Goal: Task Accomplishment & Management: Use online tool/utility

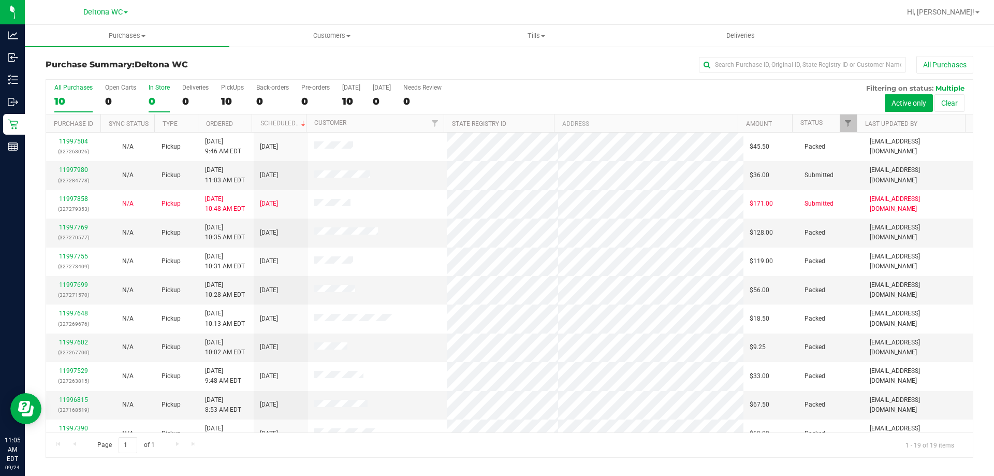
click at [152, 99] on div "0" at bounding box center [159, 101] width 21 height 12
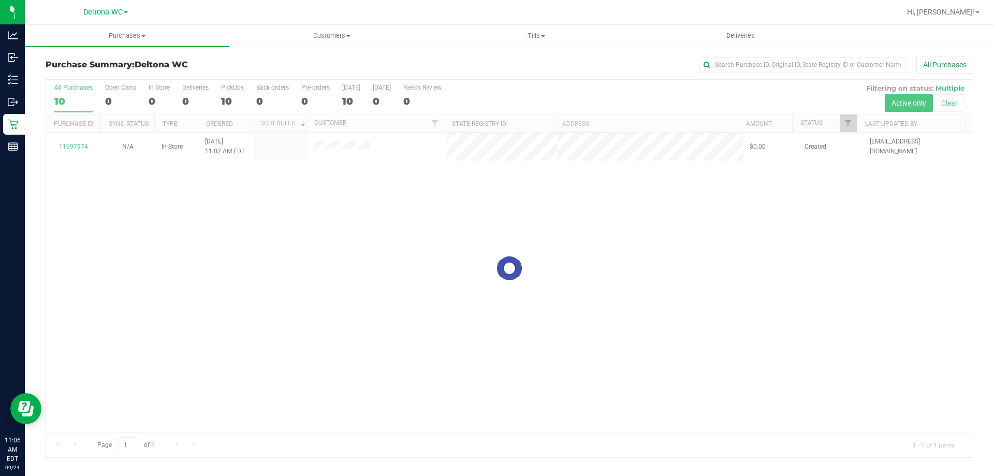
click at [511, 74] on div "Purchase Summary: Deltona WC All Purchases" at bounding box center [510, 67] width 928 height 23
click at [326, 146] on div at bounding box center [509, 268] width 927 height 377
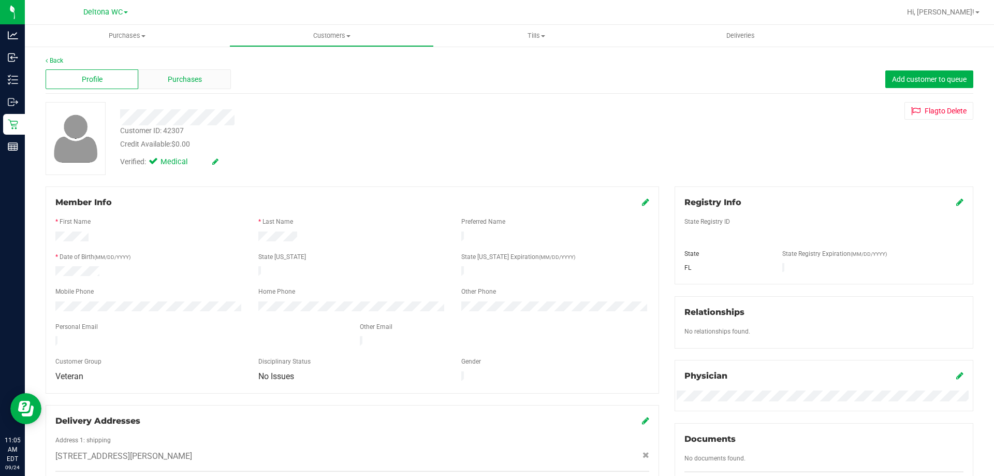
click at [206, 81] on div "Purchases" at bounding box center [184, 79] width 93 height 20
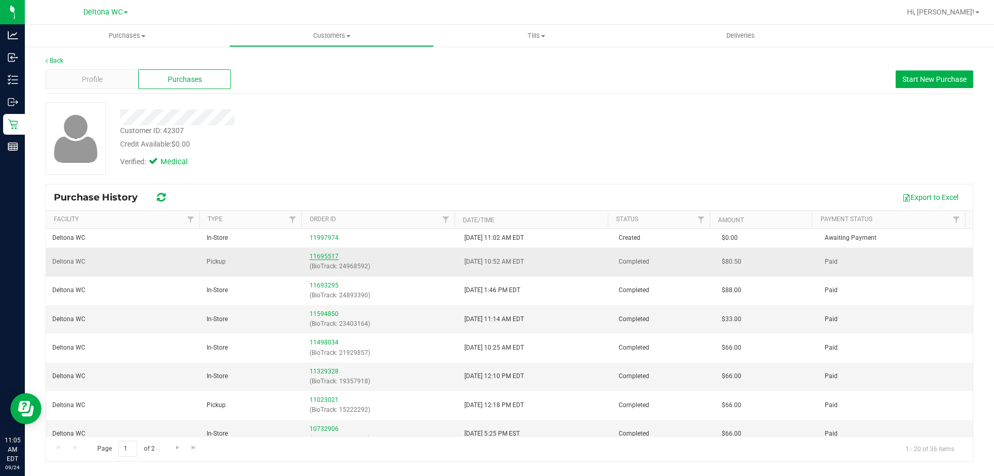
click at [323, 258] on link "11695517" at bounding box center [324, 256] width 29 height 7
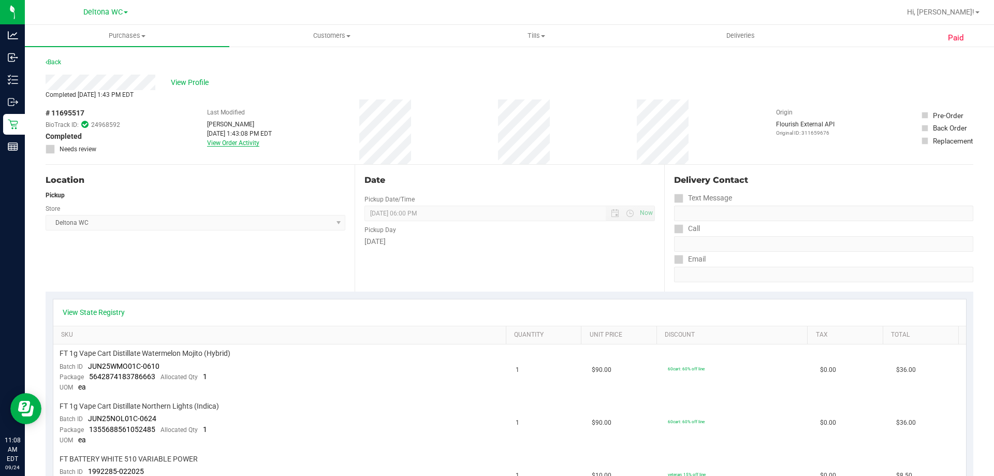
click at [243, 145] on link "View Order Activity" at bounding box center [233, 142] width 52 height 7
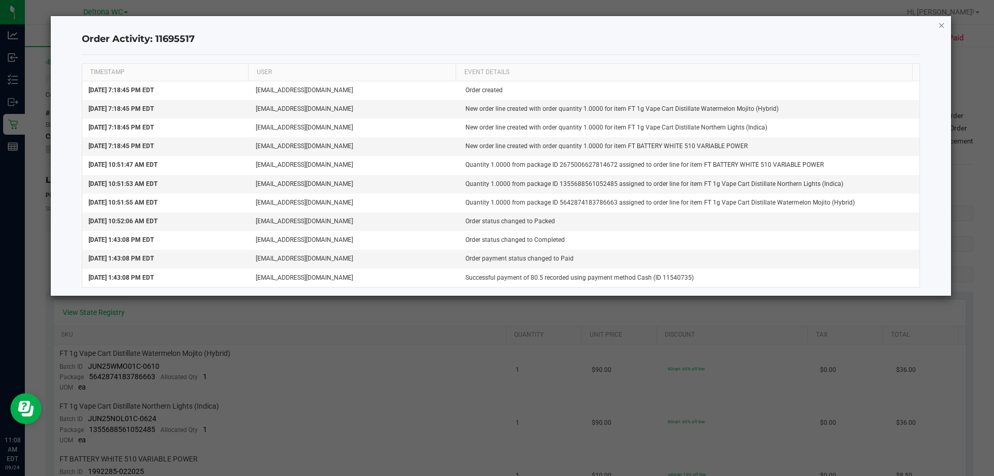
click at [943, 24] on icon "button" at bounding box center [941, 25] width 7 height 12
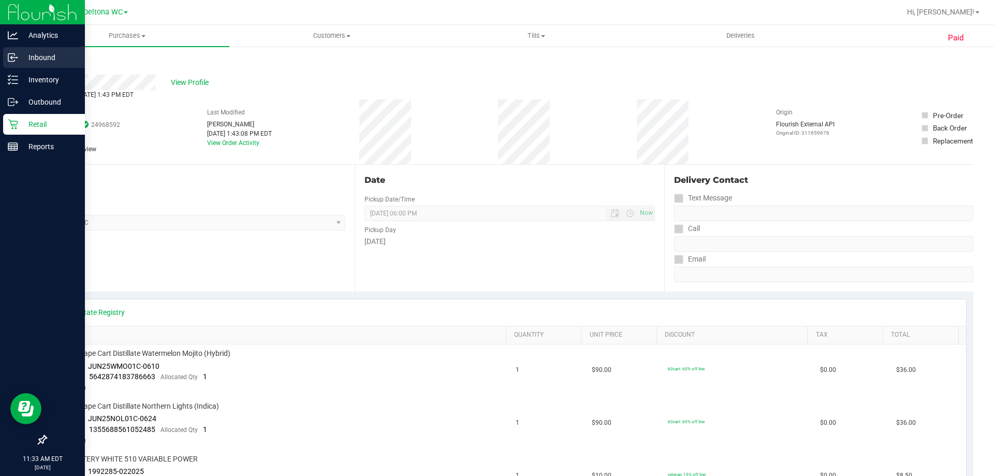
click at [46, 57] on p "Inbound" at bounding box center [49, 57] width 62 height 12
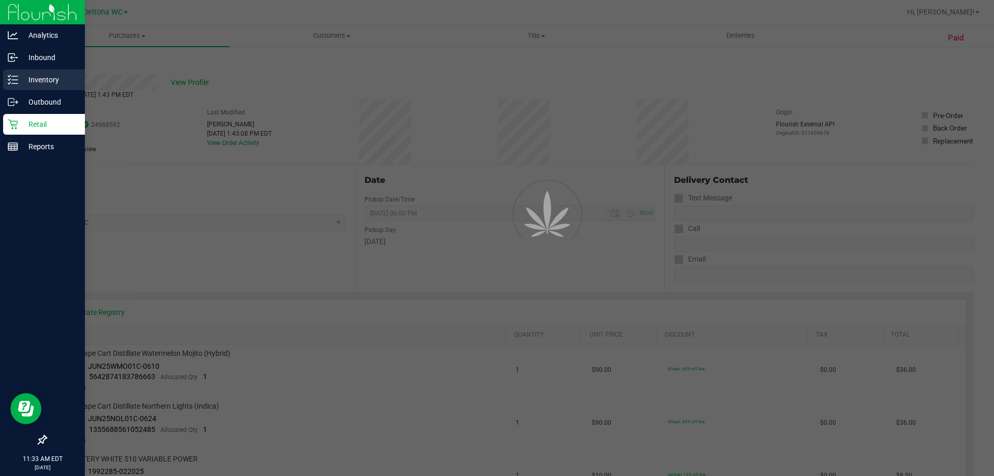
click at [35, 83] on p "Inventory" at bounding box center [49, 80] width 62 height 12
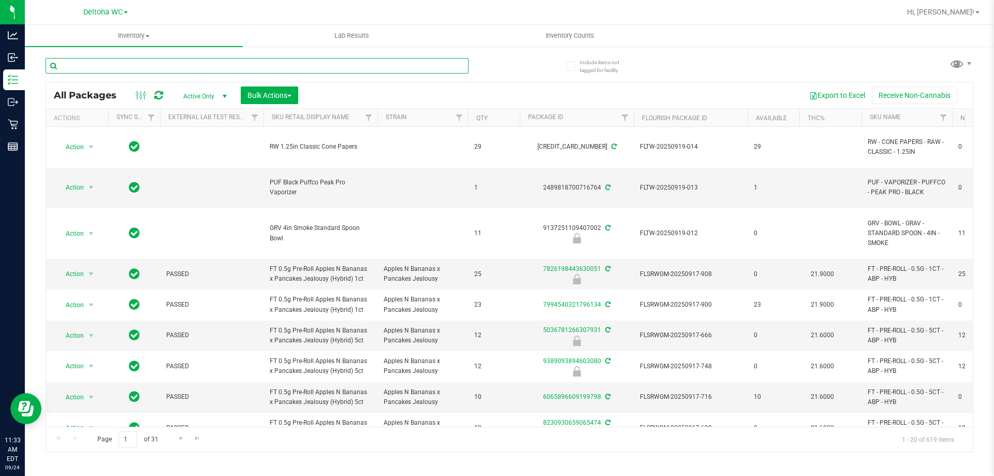
click at [120, 70] on input "text" at bounding box center [257, 66] width 423 height 16
type input "b"
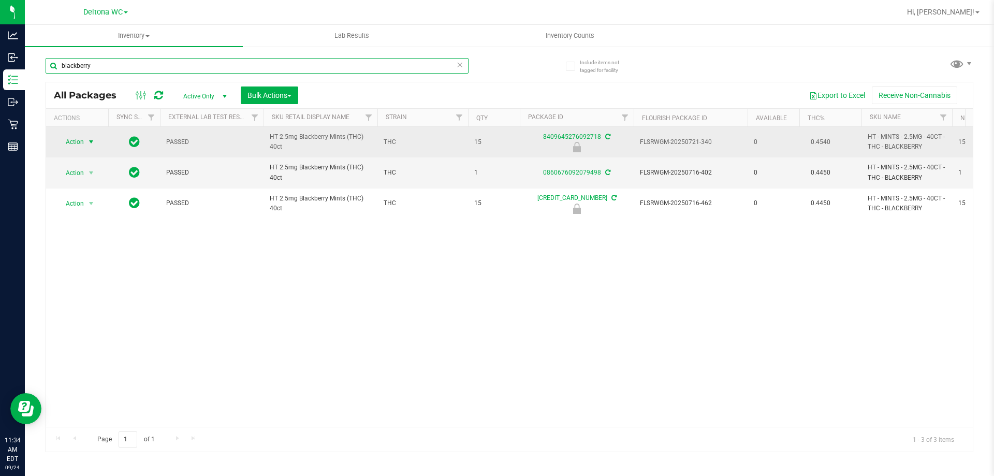
type input "blackberry"
click at [86, 146] on span "select" at bounding box center [91, 142] width 13 height 14
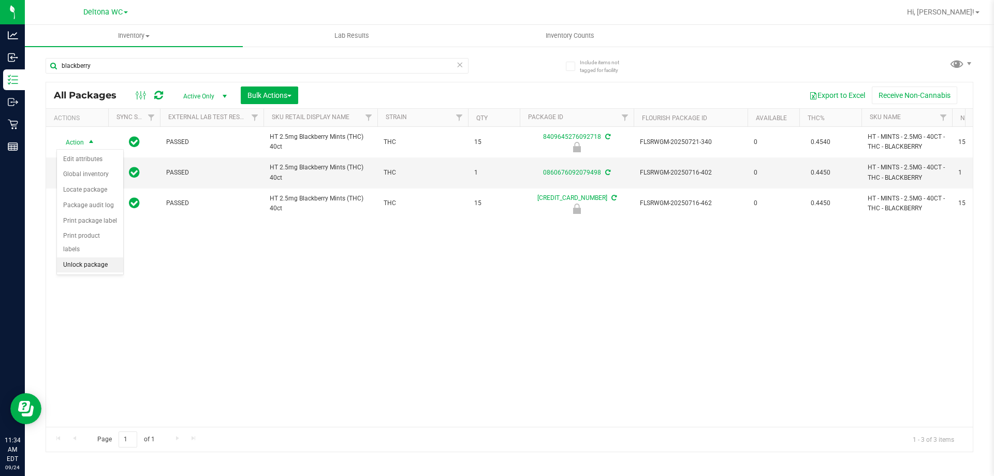
click at [95, 257] on li "Unlock package" at bounding box center [90, 265] width 66 height 16
